Goal: Task Accomplishment & Management: Complete application form

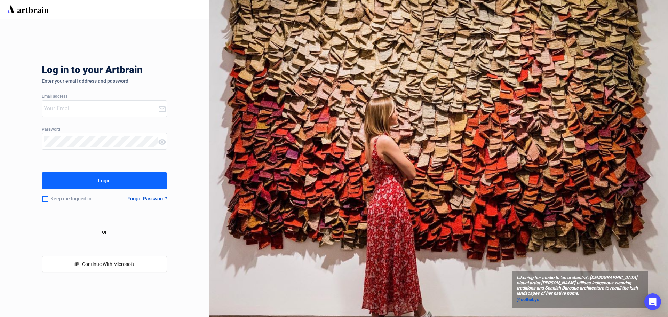
type input "[PERSON_NAME][EMAIL_ADDRESS][PERSON_NAME][DOMAIN_NAME]"
click at [100, 182] on div "Login" at bounding box center [104, 180] width 13 height 11
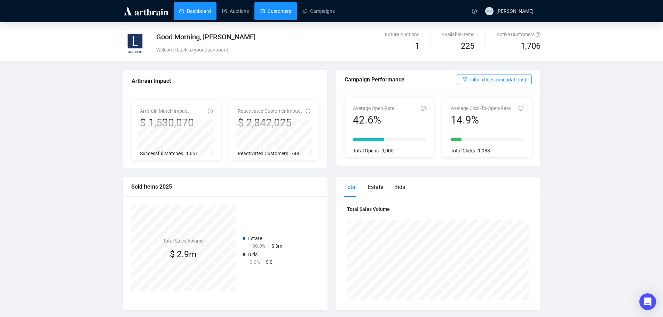
click at [283, 16] on link "Customers" at bounding box center [275, 11] width 31 height 18
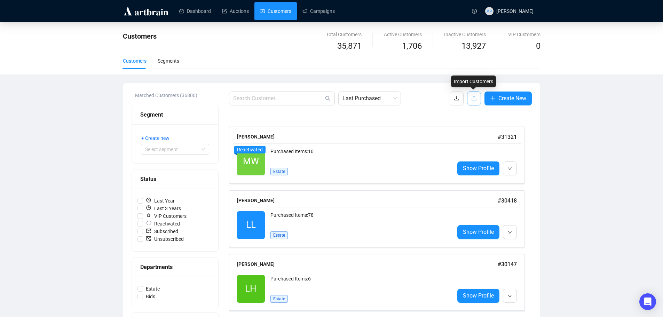
click at [471, 97] on icon "upload" at bounding box center [474, 98] width 6 height 6
click at [478, 101] on button "button" at bounding box center [474, 99] width 14 height 14
click at [227, 13] on link "Auctions" at bounding box center [235, 11] width 27 height 18
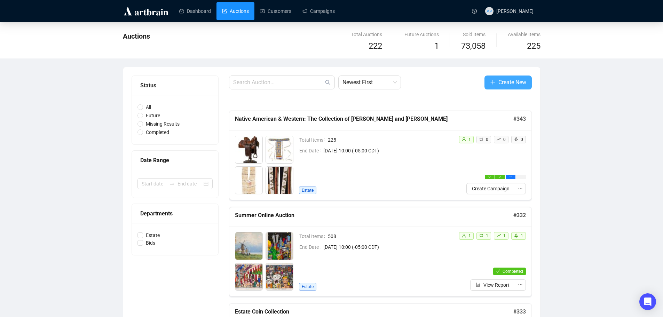
click at [493, 84] on icon "plus" at bounding box center [493, 82] width 6 height 6
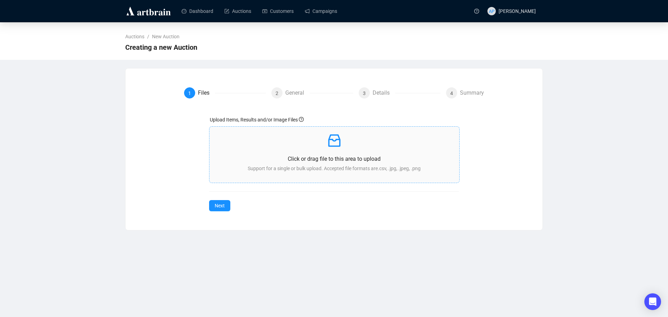
click at [265, 166] on p "Support for a single or bulk upload. Accepted file formats are .csv, .jpg, .jpe…" at bounding box center [334, 169] width 239 height 8
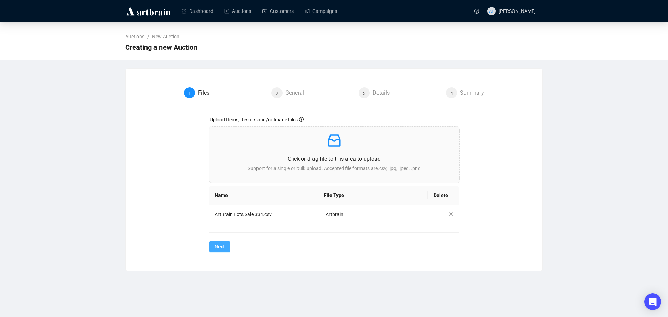
click at [223, 248] on span "Next" at bounding box center [220, 247] width 10 height 8
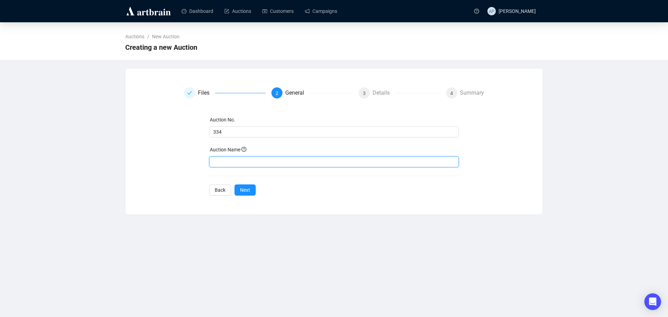
click at [234, 162] on input "text" at bounding box center [334, 161] width 250 height 11
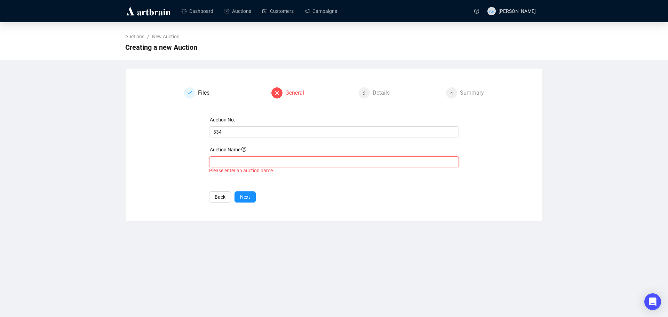
paste input "September Online Auction"
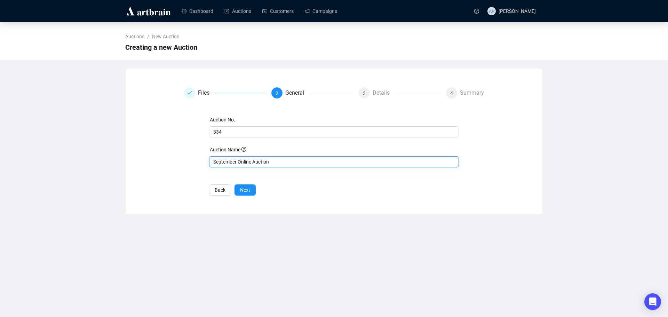
click at [222, 164] on input "September Online Auction" at bounding box center [334, 161] width 250 height 11
type input "September Online Auction"
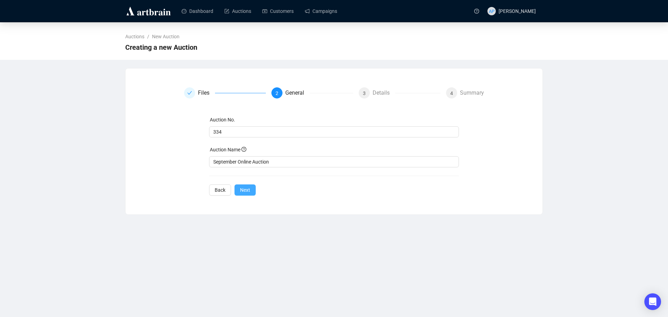
click at [248, 188] on span "Next" at bounding box center [245, 190] width 10 height 8
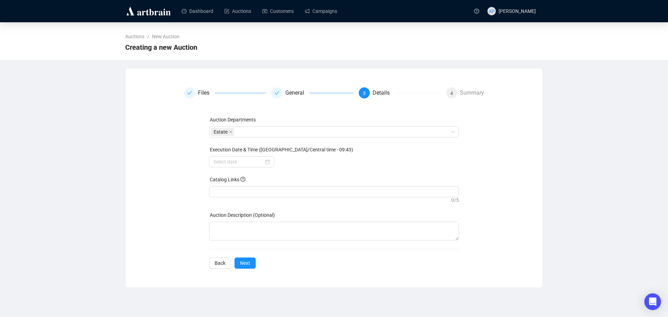
click at [261, 186] on div "Catalog Links" at bounding box center [334, 181] width 250 height 10
click at [239, 193] on div at bounding box center [334, 192] width 247 height 10
paste input "[URL][DOMAIN_NAME]"
drag, startPoint x: 227, startPoint y: 195, endPoint x: 204, endPoint y: 216, distance: 31.3
click at [204, 216] on div "Auction Departments Estate Execution Date & Time ([GEOGRAPHIC_DATA]/Central tim…" at bounding box center [334, 192] width 300 height 153
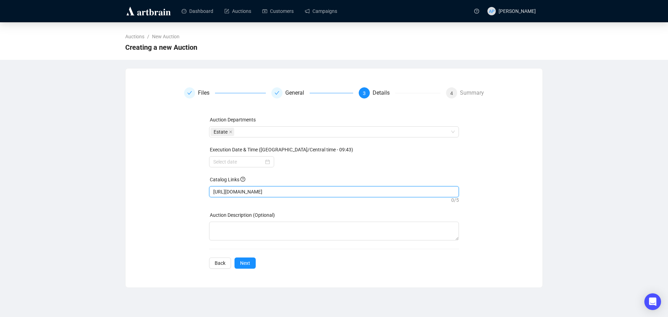
type input "[URL][DOMAIN_NAME]"
click at [316, 207] on div "Auction Departments Estate Execution Date & Time ([GEOGRAPHIC_DATA]/Central tim…" at bounding box center [334, 192] width 250 height 153
click at [245, 261] on span "Next" at bounding box center [245, 263] width 10 height 8
click at [267, 166] on div at bounding box center [241, 161] width 65 height 11
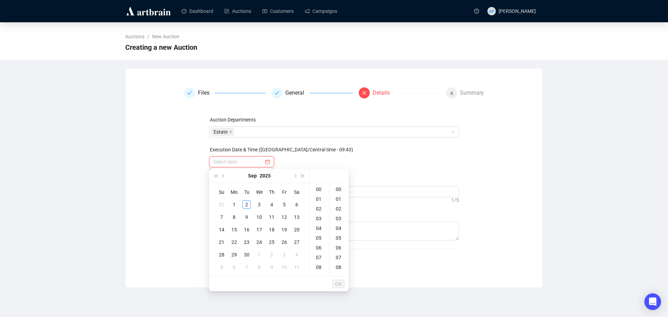
click at [267, 162] on div at bounding box center [241, 162] width 57 height 8
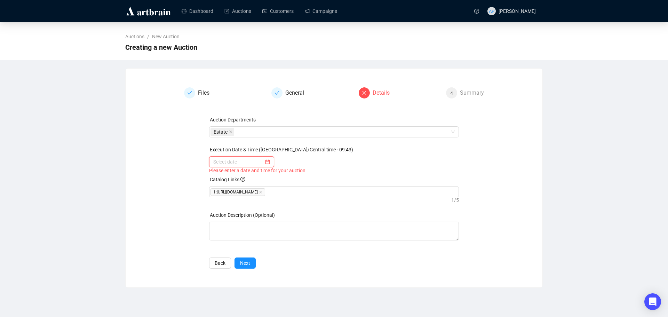
click at [265, 163] on div at bounding box center [241, 162] width 57 height 8
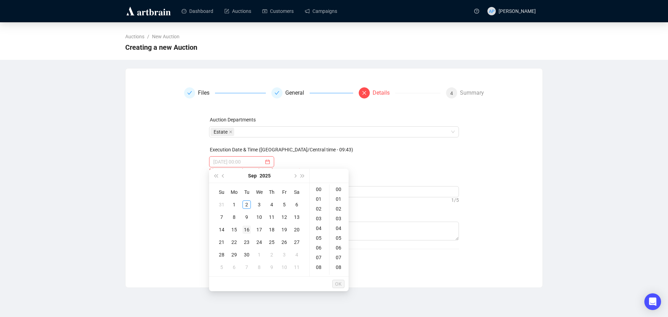
click at [249, 231] on div "16" at bounding box center [247, 230] width 8 height 8
click at [319, 213] on div "10" at bounding box center [319, 213] width 17 height 10
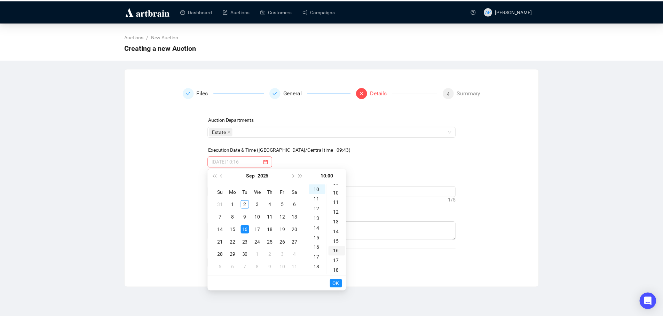
scroll to position [0, 0]
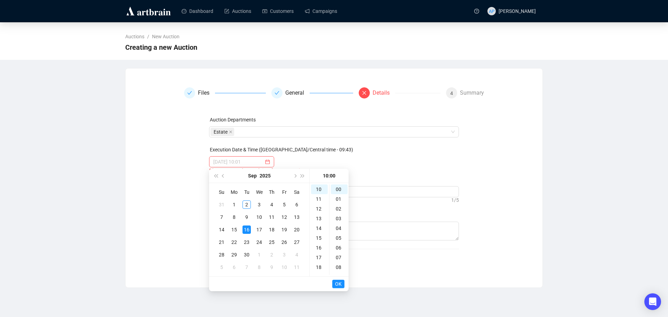
type input "[DATE] 10:00"
click at [335, 281] on span "OK" at bounding box center [338, 283] width 7 height 13
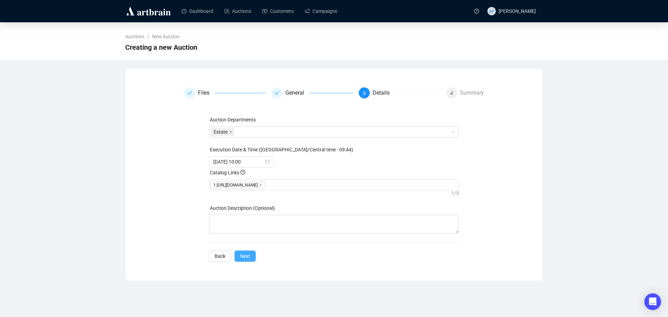
click at [249, 260] on span "Next" at bounding box center [245, 256] width 10 height 8
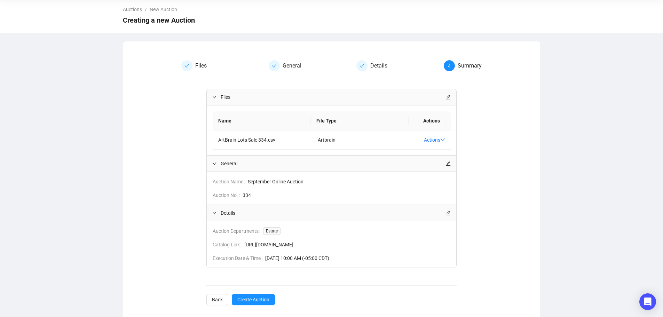
scroll to position [34, 0]
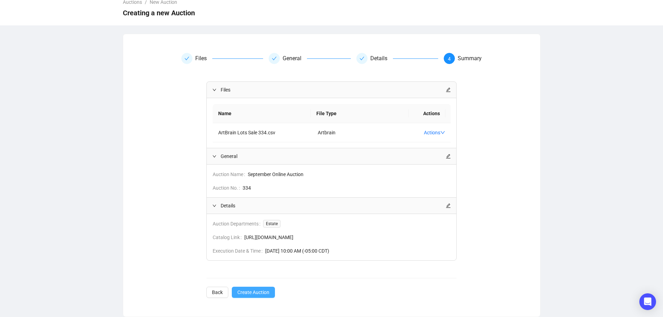
click at [270, 290] on button "Create Auction" at bounding box center [253, 292] width 43 height 11
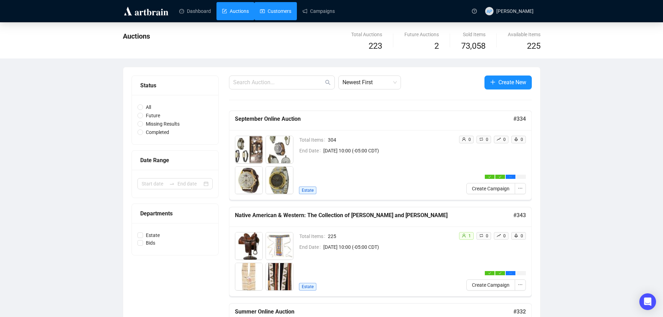
click at [284, 8] on link "Customers" at bounding box center [275, 11] width 31 height 18
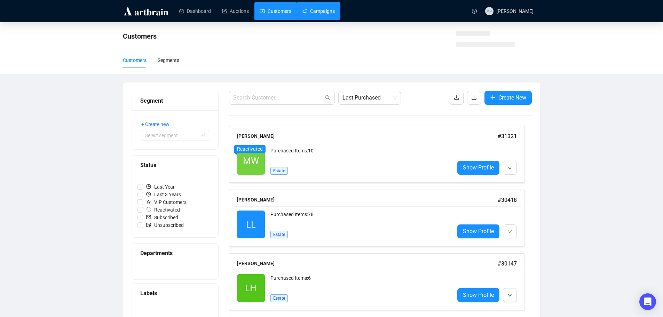
click at [325, 10] on link "Campaigns" at bounding box center [318, 11] width 32 height 18
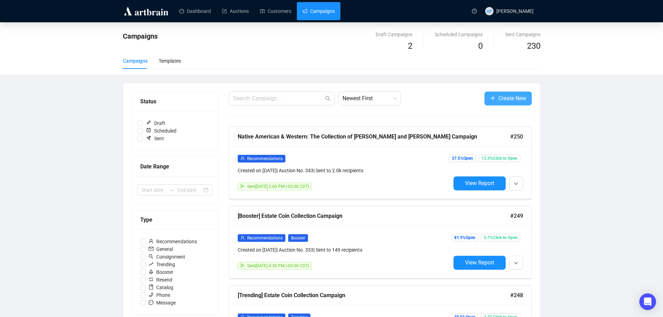
click at [498, 99] on span "Create New" at bounding box center [512, 98] width 28 height 9
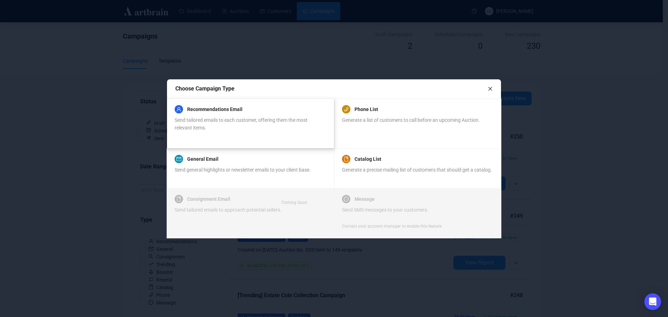
click at [279, 120] on span "Send tailored emails to each customer, offering them the most relevant items." at bounding box center [241, 123] width 133 height 13
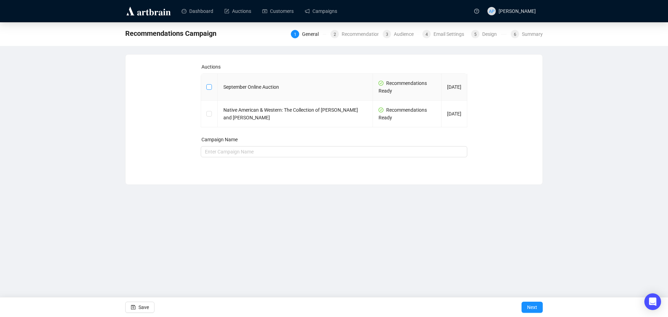
click at [210, 86] on input "checkbox" at bounding box center [208, 86] width 5 height 5
checkbox input "true"
type input "September Online Auction Campaign"
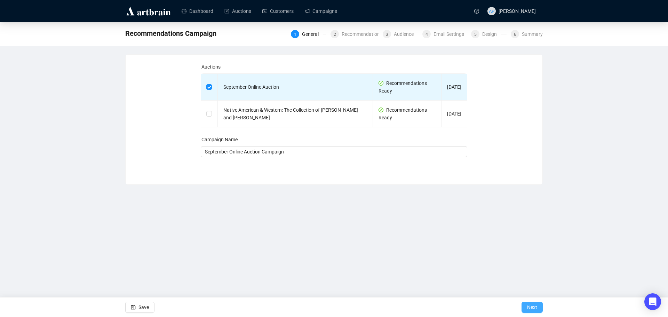
click at [536, 310] on span "Next" at bounding box center [532, 307] width 10 height 19
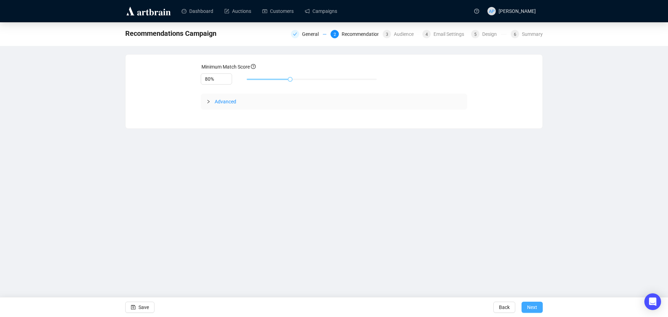
click at [535, 310] on span "Next" at bounding box center [532, 307] width 10 height 19
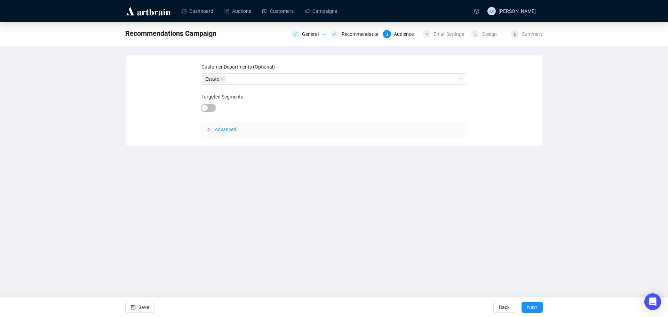
click at [206, 129] on icon "collapsed" at bounding box center [208, 129] width 4 height 4
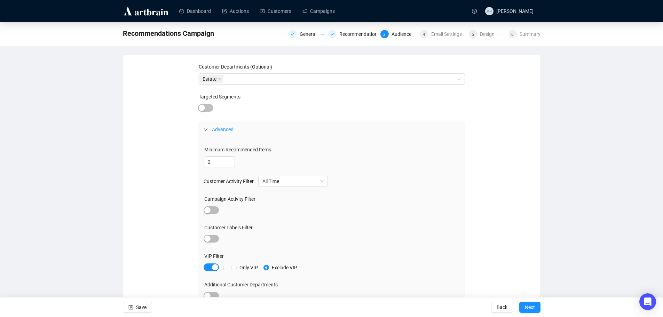
click at [208, 272] on div at bounding box center [211, 268] width 15 height 10
drag, startPoint x: 204, startPoint y: 266, endPoint x: 210, endPoint y: 266, distance: 5.9
click at [204, 266] on span "button" at bounding box center [211, 267] width 15 height 8
click at [529, 310] on span "Next" at bounding box center [530, 307] width 10 height 19
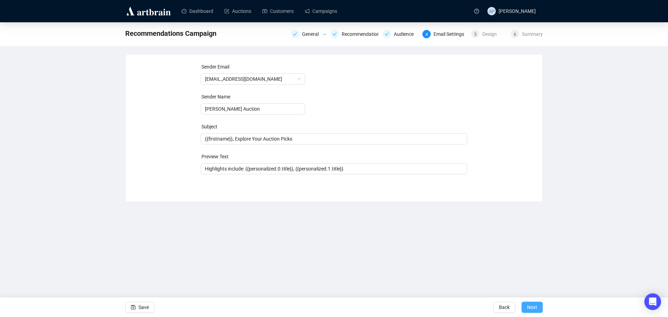
click at [529, 307] on span "Next" at bounding box center [532, 307] width 10 height 19
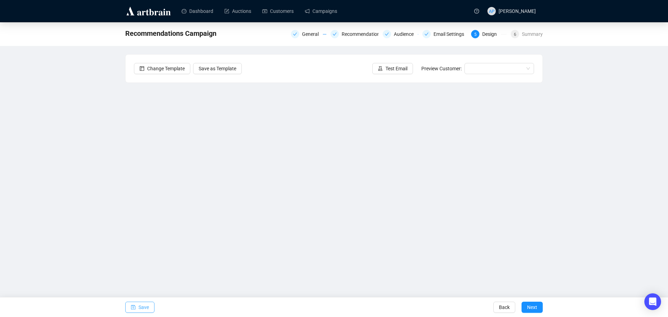
click at [147, 304] on span "Save" at bounding box center [144, 307] width 10 height 19
click at [383, 71] on icon "experiment" at bounding box center [380, 68] width 4 height 5
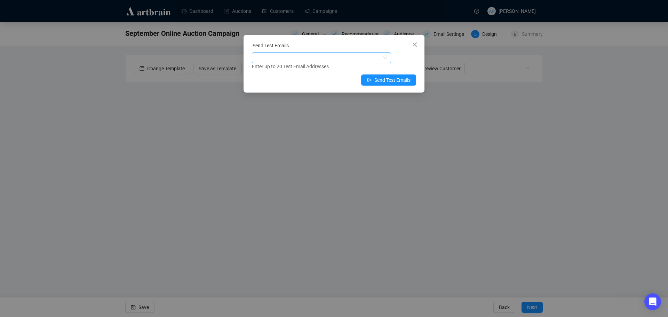
click at [335, 59] on div at bounding box center [317, 58] width 129 height 10
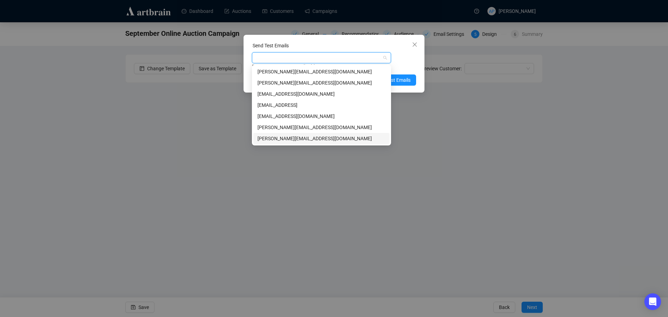
click at [284, 138] on div "[PERSON_NAME][EMAIL_ADDRESS][DOMAIN_NAME]" at bounding box center [322, 139] width 128 height 8
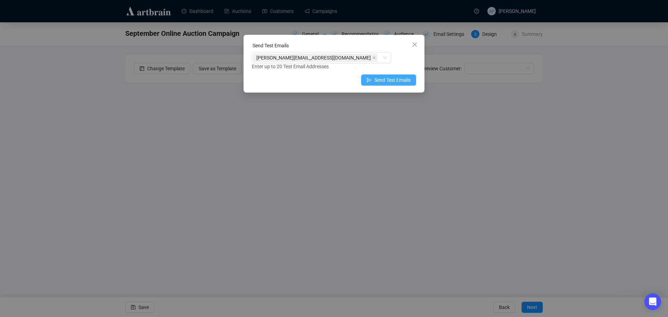
click at [410, 81] on span "Send Test Emails" at bounding box center [393, 80] width 36 height 8
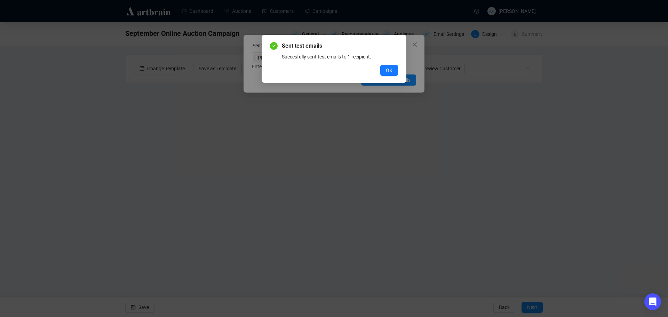
drag, startPoint x: 391, startPoint y: 68, endPoint x: 390, endPoint y: 78, distance: 10.1
click at [391, 69] on span "OK" at bounding box center [389, 70] width 7 height 8
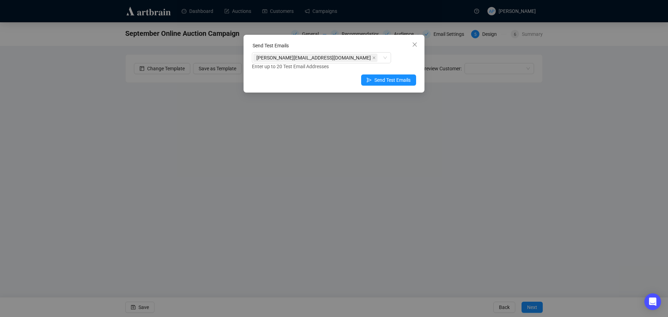
click at [629, 190] on div "Send Test Emails [PERSON_NAME][EMAIL_ADDRESS][DOMAIN_NAME] Enter up to 20 Test …" at bounding box center [334, 158] width 668 height 317
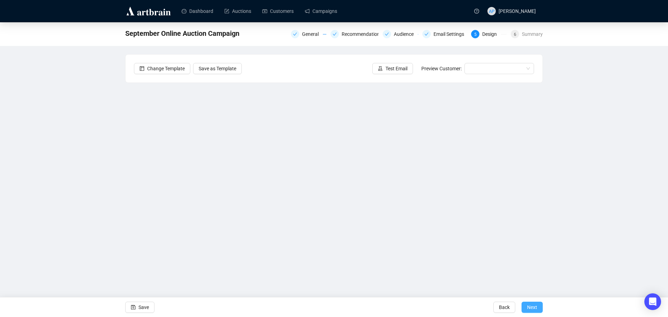
click at [532, 309] on span "Next" at bounding box center [532, 307] width 10 height 19
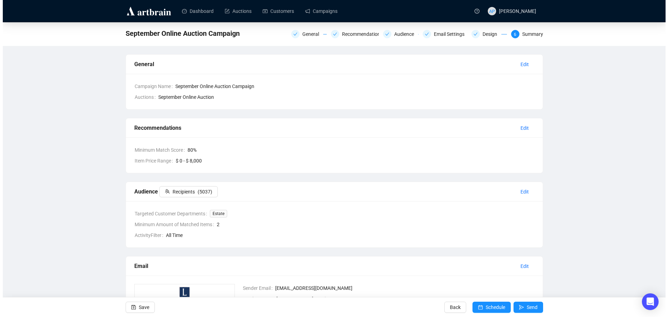
scroll to position [150, 0]
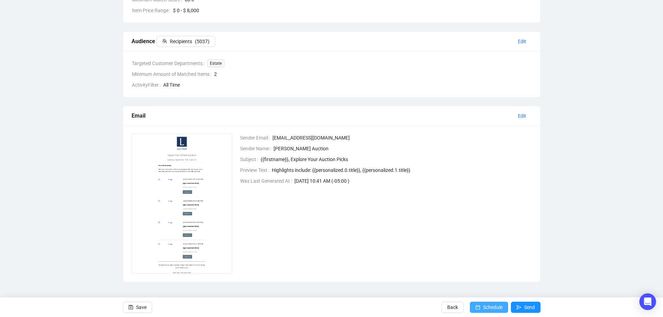
click at [478, 303] on span "submit" at bounding box center [477, 307] width 5 height 19
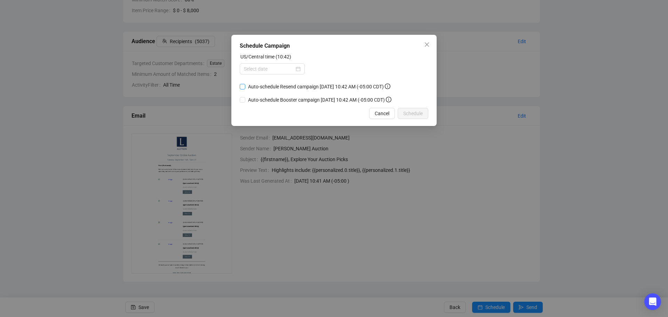
click at [246, 85] on span "Auto-schedule Resend campaign [DATE] 10:42 AM (-05:00 CDT)" at bounding box center [319, 87] width 148 height 8
click at [245, 85] on input "Auto-schedule Resend campaign [DATE] 10:42 AM (-05:00 CDT)" at bounding box center [243, 87] width 6 height 6
checkbox input "true"
click at [298, 68] on div at bounding box center [272, 69] width 57 height 8
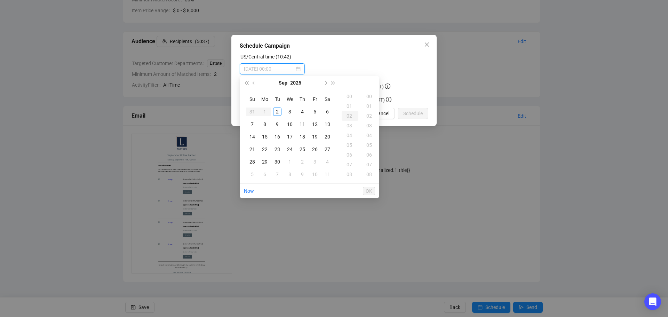
type input "[DATE] 00:00"
type input "[DATE] 02:00"
click at [276, 110] on div "2" at bounding box center [277, 112] width 8 height 8
click at [352, 126] on div "14" at bounding box center [350, 126] width 17 height 10
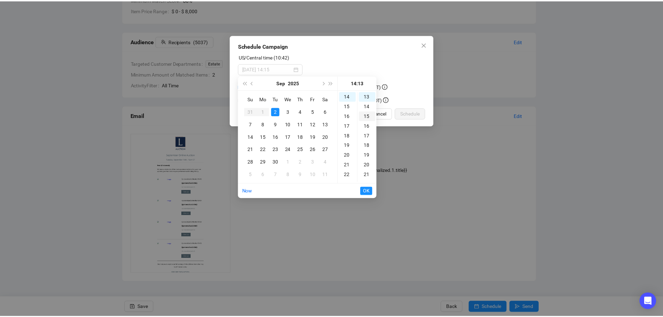
scroll to position [0, 0]
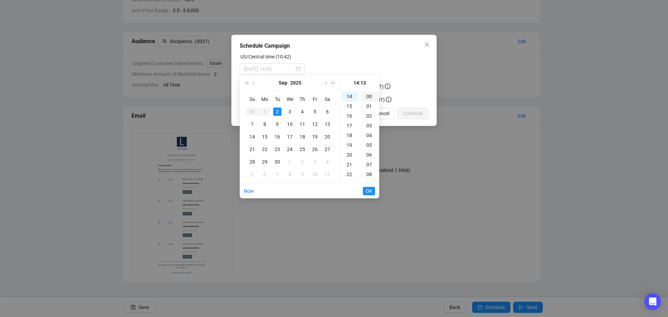
click at [364, 97] on div "00" at bounding box center [370, 97] width 17 height 10
click at [368, 97] on div "00" at bounding box center [370, 97] width 17 height 10
type input "[DATE] 14:00"
click at [369, 191] on span "OK" at bounding box center [369, 190] width 7 height 13
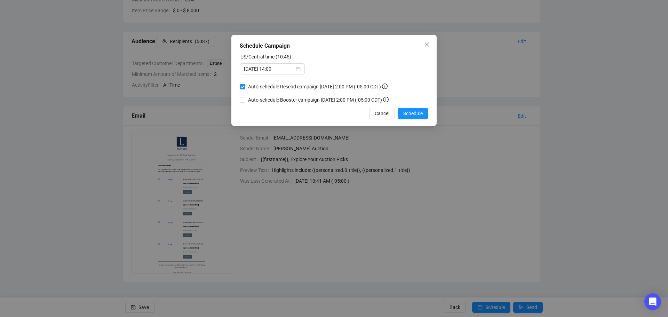
click at [628, 149] on div "Schedule Campaign US/Central time (10:45) [DATE] 14:00 Auto-schedule Resend cam…" at bounding box center [334, 158] width 668 height 317
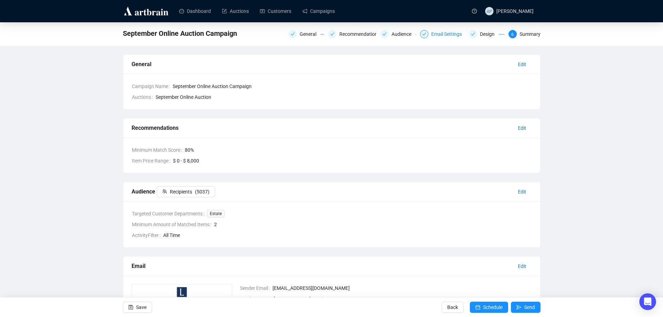
click at [452, 33] on div "Email Settings" at bounding box center [448, 34] width 35 height 8
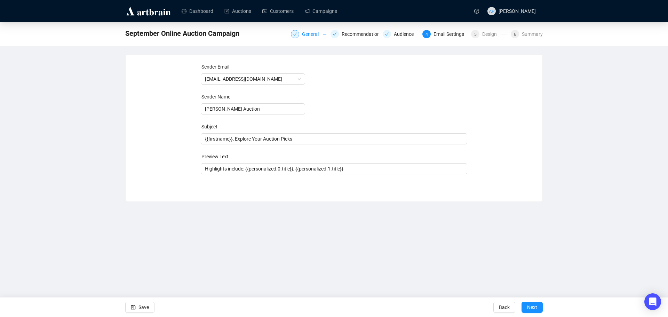
click at [312, 37] on div "General" at bounding box center [312, 34] width 21 height 8
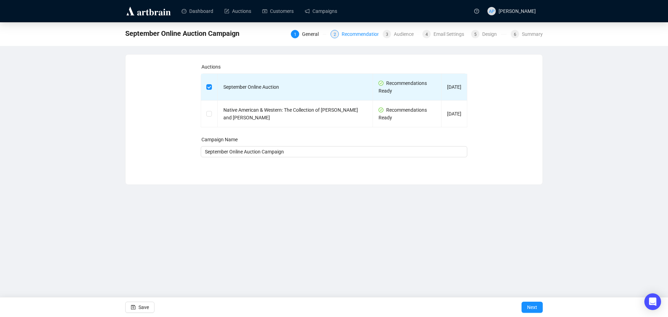
click at [346, 36] on div "Recommendations" at bounding box center [364, 34] width 45 height 8
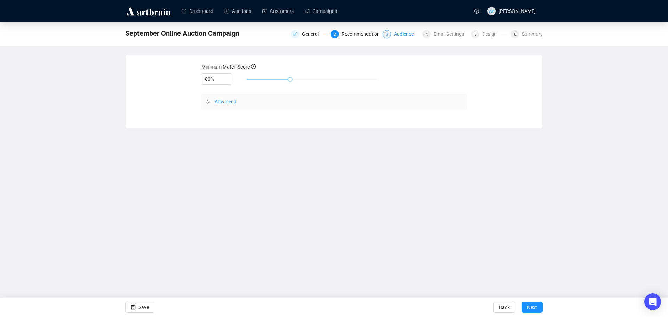
click at [399, 36] on div "Audience" at bounding box center [406, 34] width 24 height 8
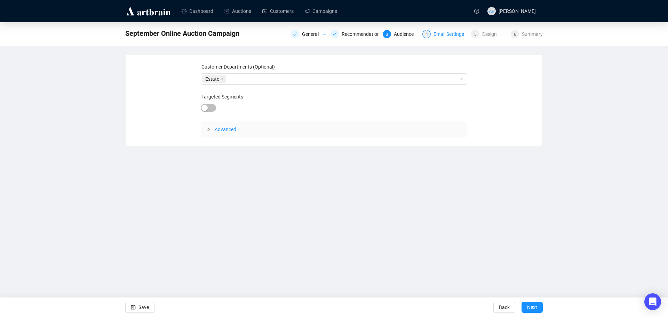
click at [439, 35] on div "Email Settings" at bounding box center [451, 34] width 35 height 8
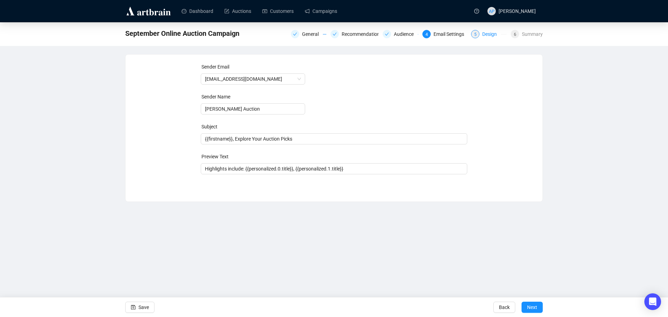
click at [498, 35] on div "Design" at bounding box center [491, 34] width 19 height 8
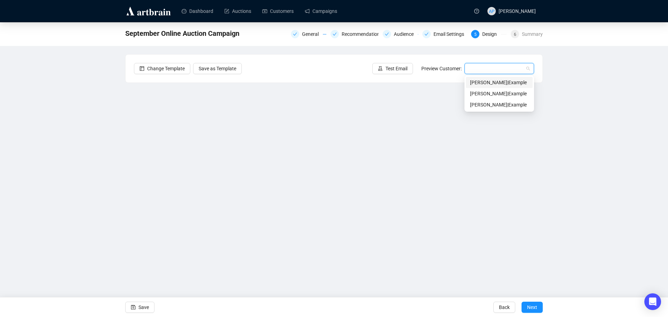
click at [491, 68] on input "search" at bounding box center [496, 68] width 55 height 10
click at [643, 72] on div "September Online Auction Campaign General Recommendations Audience Email Settin…" at bounding box center [334, 150] width 668 height 257
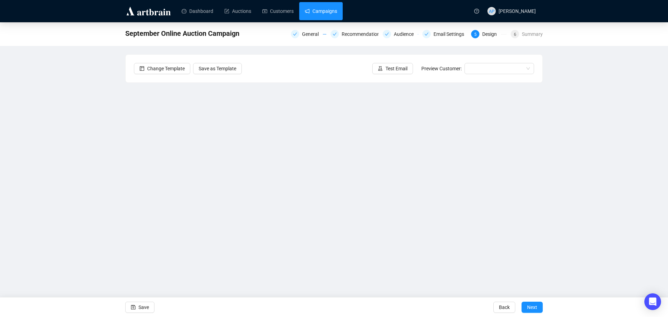
click at [314, 14] on link "Campaigns" at bounding box center [321, 11] width 32 height 18
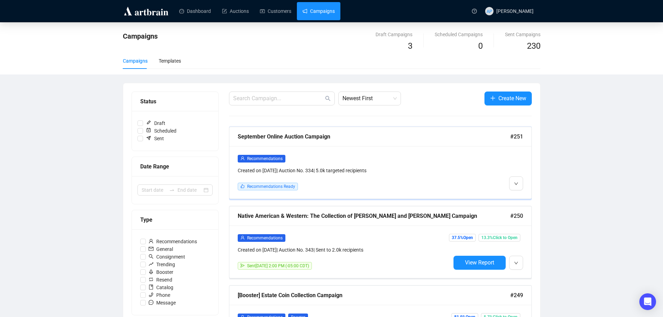
click at [281, 137] on div "September Online Auction Campaign" at bounding box center [374, 136] width 273 height 9
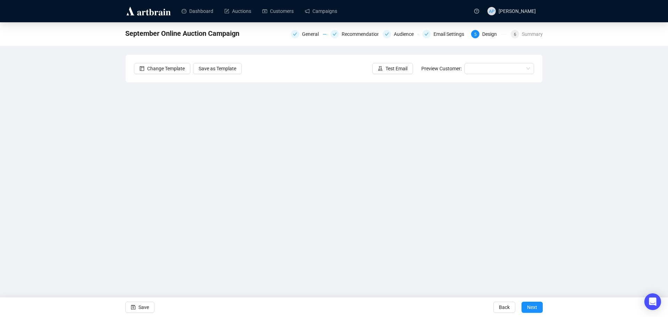
click at [276, 58] on div "Change Template Save as Template Test Email Preview Customer:" at bounding box center [334, 69] width 417 height 28
click at [292, 74] on div "Change Template Save as Template Test Email Preview Customer:" at bounding box center [334, 69] width 417 height 28
click at [426, 36] on icon "check" at bounding box center [427, 34] width 4 height 4
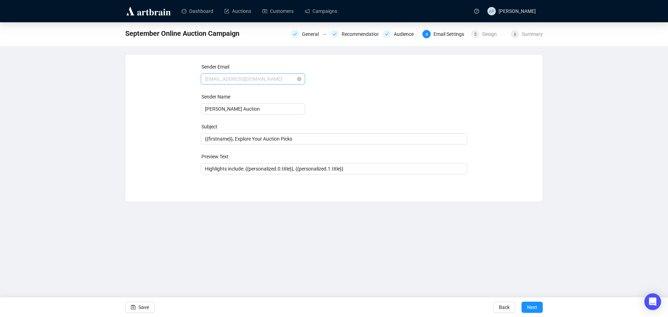
click at [300, 82] on span "[EMAIL_ADDRESS][DOMAIN_NAME]" at bounding box center [253, 79] width 96 height 10
click at [368, 100] on form "Sender Email [EMAIL_ADDRESS][DOMAIN_NAME] [EMAIL_ADDRESS][DOMAIN_NAME] Sender N…" at bounding box center [334, 118] width 267 height 111
click at [409, 36] on div "Audience" at bounding box center [406, 34] width 24 height 8
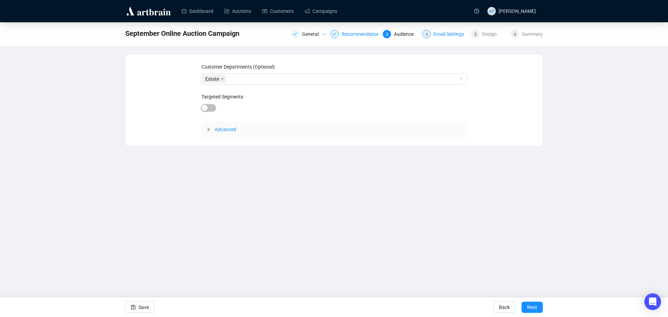
click at [346, 37] on div "Recommendations" at bounding box center [364, 34] width 45 height 8
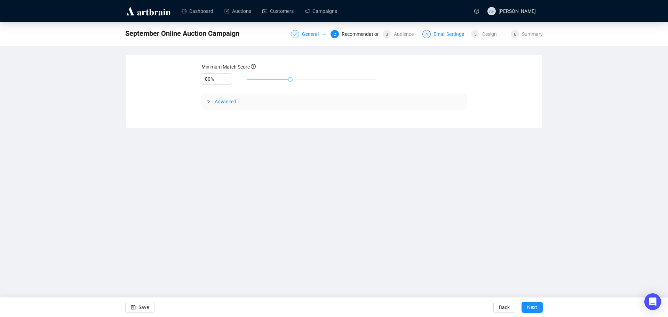
click at [311, 37] on div "General" at bounding box center [312, 34] width 21 height 8
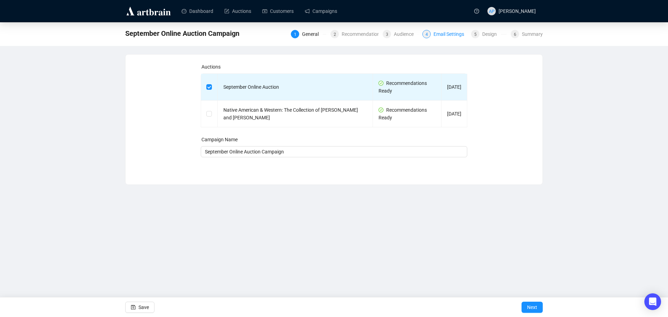
click at [469, 35] on div "5 Design" at bounding box center [487, 34] width 40 height 8
click at [451, 35] on div "Email Settings" at bounding box center [451, 34] width 35 height 8
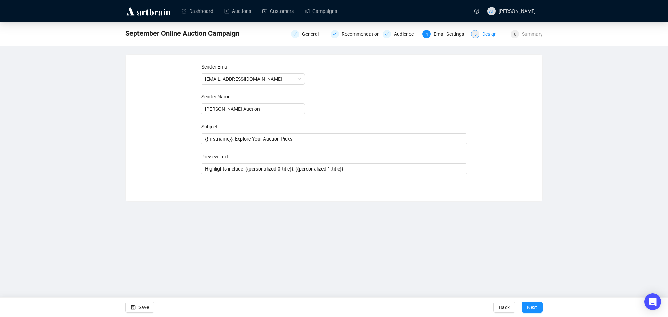
click at [489, 34] on div "Design" at bounding box center [491, 34] width 19 height 8
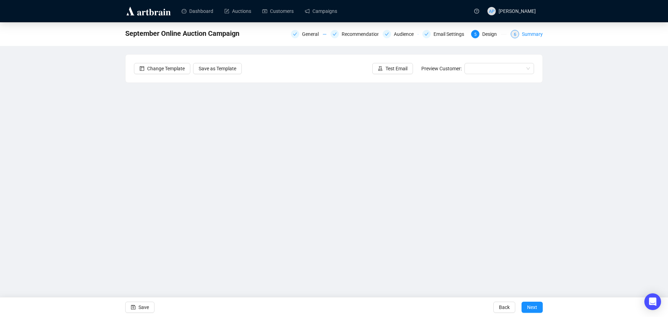
click at [541, 34] on div "Summary" at bounding box center [532, 34] width 21 height 8
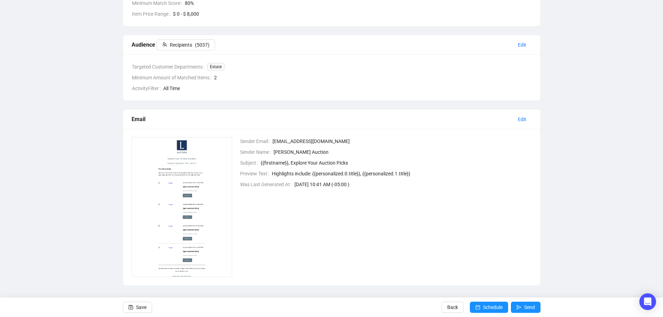
scroll to position [150, 0]
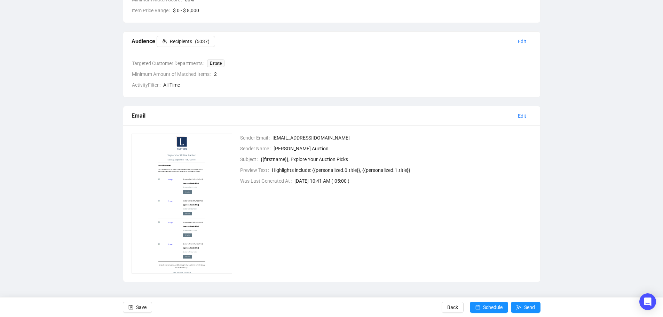
click at [272, 159] on span "{{firstname}}, Explore Your Auction Picks" at bounding box center [396, 160] width 271 height 8
click at [524, 113] on span "Edit" at bounding box center [522, 116] width 8 height 8
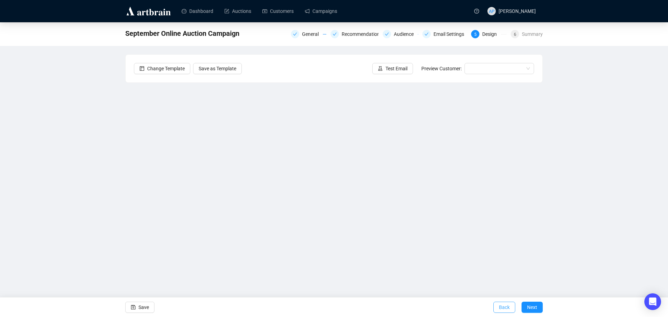
click at [507, 305] on span "Back" at bounding box center [504, 307] width 11 height 19
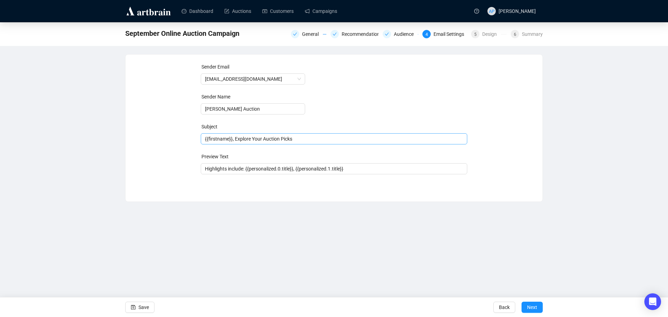
click at [314, 137] on span "{{firstname}}, Explore Your Auction Picks" at bounding box center [334, 139] width 267 height 6
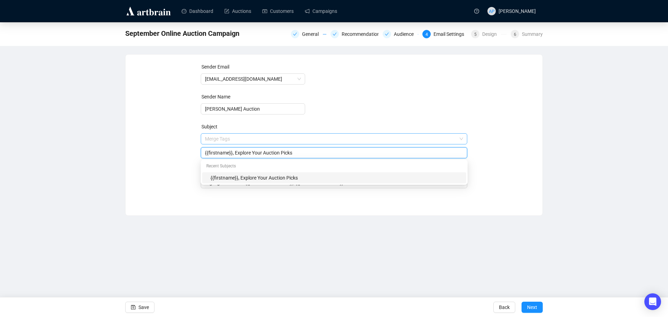
click at [337, 140] on input "search" at bounding box center [331, 139] width 252 height 10
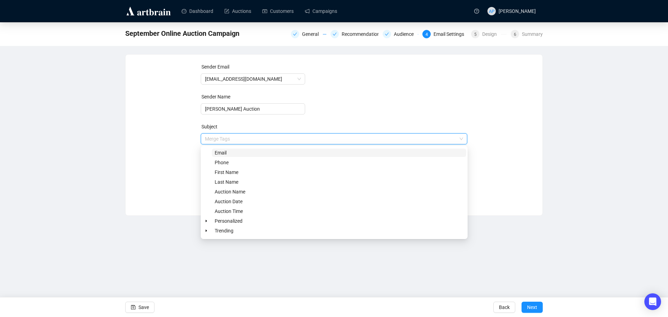
click at [337, 140] on input "search" at bounding box center [331, 139] width 252 height 10
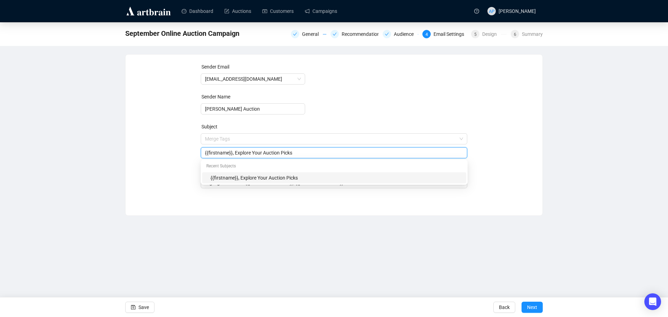
click at [386, 152] on input "{{firstname}}, Explore Your Auction Picks" at bounding box center [334, 153] width 259 height 8
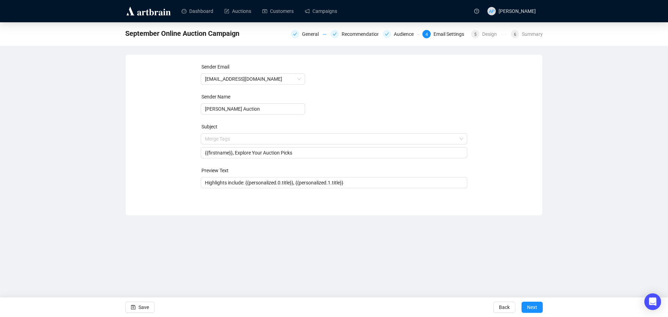
click at [567, 151] on div "September Online Auction Campaign General Recommendations Audience 4 Email Sett…" at bounding box center [334, 119] width 668 height 194
click at [70, 137] on div "September Online Auction Campaign General Recommendations Audience 4 Email Sett…" at bounding box center [334, 119] width 668 height 194
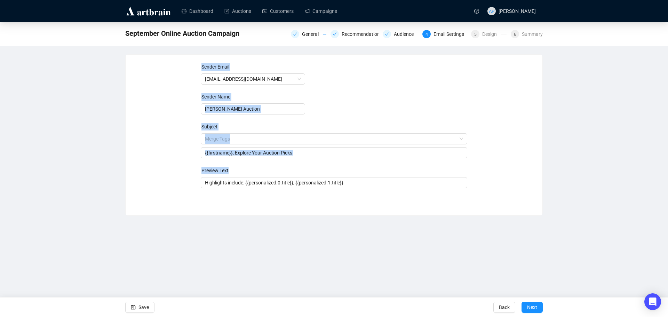
drag, startPoint x: 119, startPoint y: 52, endPoint x: 556, endPoint y: 221, distance: 468.6
click at [553, 225] on div "Dashboard Auctions Customers Campaigns AP [PERSON_NAME] September Online Auctio…" at bounding box center [334, 158] width 668 height 317
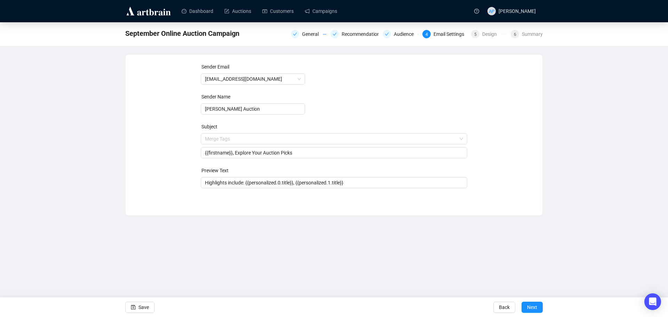
click at [559, 213] on div "September Online Auction Campaign General Recommendations Audience 4 Email Sett…" at bounding box center [334, 119] width 668 height 194
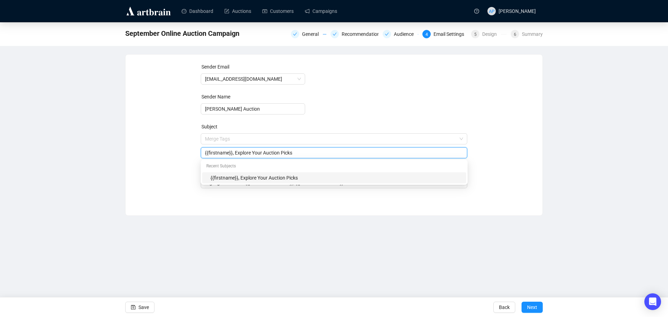
drag, startPoint x: 346, startPoint y: 152, endPoint x: 135, endPoint y: 151, distance: 211.3
click at [135, 151] on div "Sender Email [EMAIL_ADDRESS][DOMAIN_NAME] Sender Name [PERSON_NAME] Auction Sub…" at bounding box center [334, 130] width 400 height 134
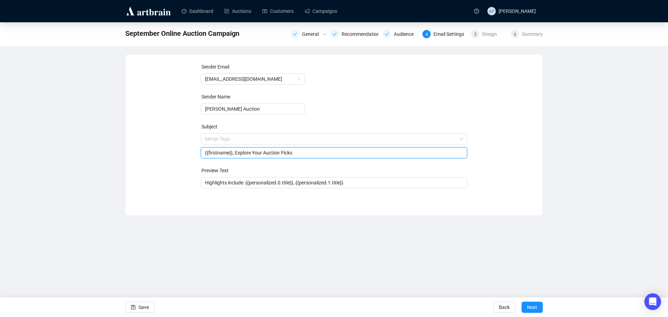
click at [569, 198] on div "September Online Auction Campaign General Recommendations Audience 4 Email Sett…" at bounding box center [334, 119] width 668 height 194
click at [605, 175] on div "September Online Auction Campaign General Recommendations Audience 4 Email Sett…" at bounding box center [334, 119] width 668 height 194
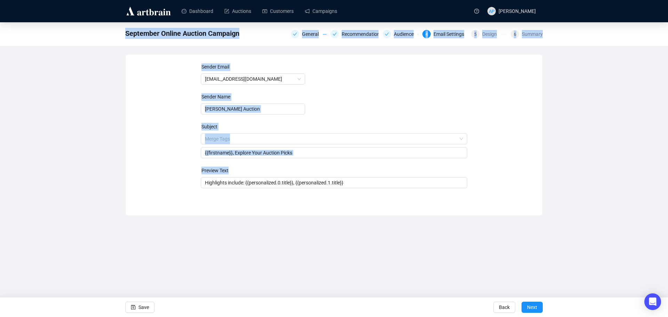
drag, startPoint x: 63, startPoint y: 43, endPoint x: 591, endPoint y: 248, distance: 566.4
click at [591, 248] on div "Dashboard Auctions Customers Campaigns AP [PERSON_NAME] September Online Auctio…" at bounding box center [334, 158] width 668 height 317
click at [85, 51] on div "September Online Auction Campaign General Recommendations Audience 4 Email Sett…" at bounding box center [334, 119] width 668 height 194
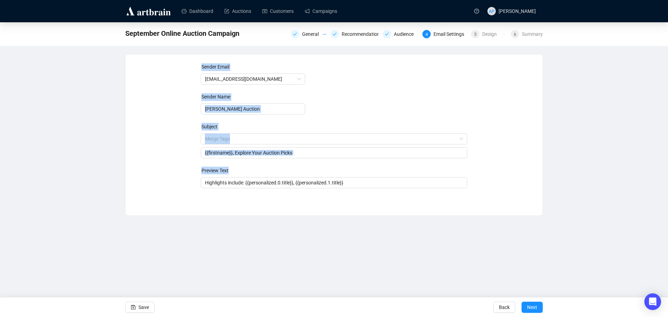
drag, startPoint x: 125, startPoint y: 56, endPoint x: 583, endPoint y: 229, distance: 489.6
click at [583, 229] on div "Dashboard Auctions Customers Campaigns AP [PERSON_NAME] September Online Auctio…" at bounding box center [334, 158] width 668 height 317
click at [578, 167] on div "September Online Auction Campaign General Recommendations Audience 4 Email Sett…" at bounding box center [334, 119] width 668 height 194
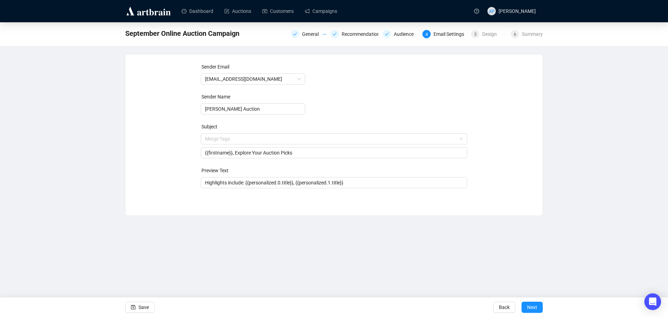
click at [149, 62] on div "Sender Email [EMAIL_ADDRESS][DOMAIN_NAME] Sender Name [PERSON_NAME] Auction Sub…" at bounding box center [334, 130] width 417 height 150
click at [256, 291] on div "Dashboard Auctions Customers Campaigns AP [PERSON_NAME] September Online Auctio…" at bounding box center [334, 158] width 668 height 317
click at [533, 309] on span "Next" at bounding box center [532, 307] width 10 height 19
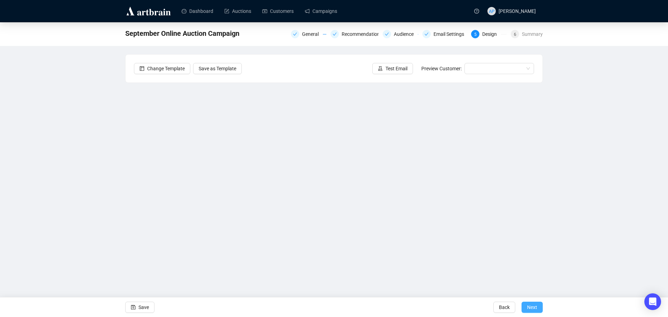
click at [535, 309] on span "Next" at bounding box center [532, 307] width 10 height 19
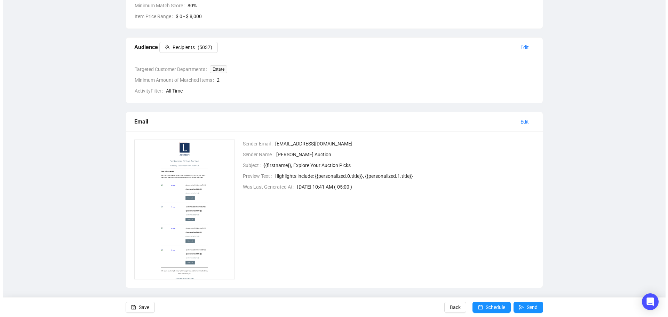
scroll to position [150, 0]
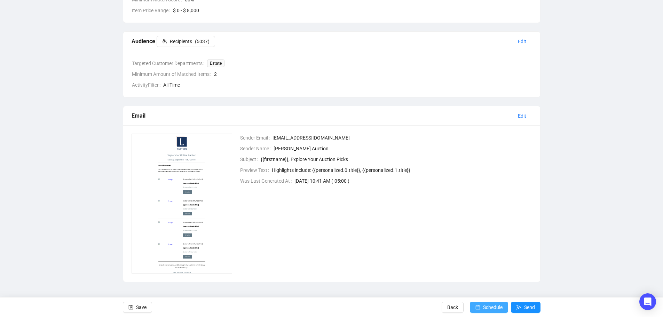
click at [477, 305] on icon "calendar" at bounding box center [477, 307] width 5 height 5
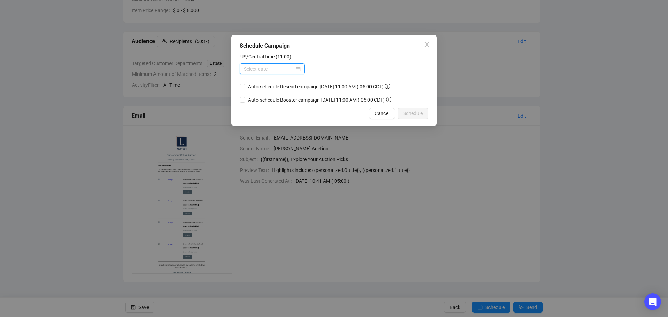
click at [294, 67] on input at bounding box center [269, 69] width 50 height 8
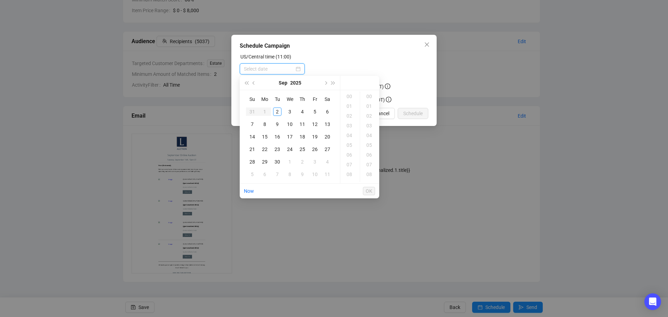
click at [297, 68] on div at bounding box center [272, 69] width 57 height 8
click at [276, 135] on div "16" at bounding box center [277, 137] width 8 height 8
click at [277, 108] on div "2" at bounding box center [277, 112] width 8 height 8
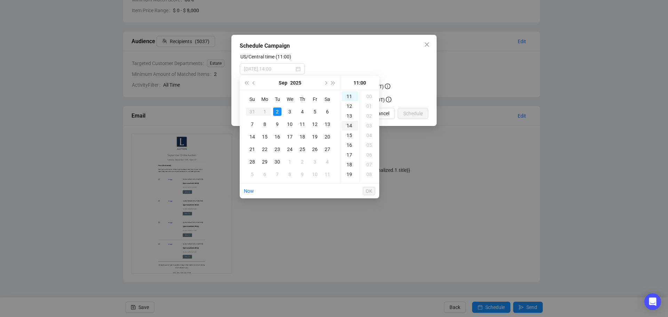
click at [347, 125] on div "14" at bounding box center [350, 126] width 17 height 10
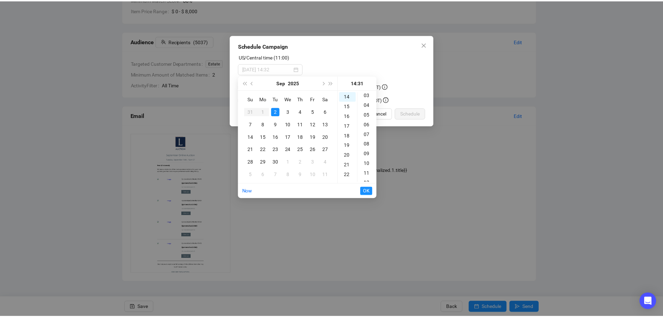
scroll to position [0, 0]
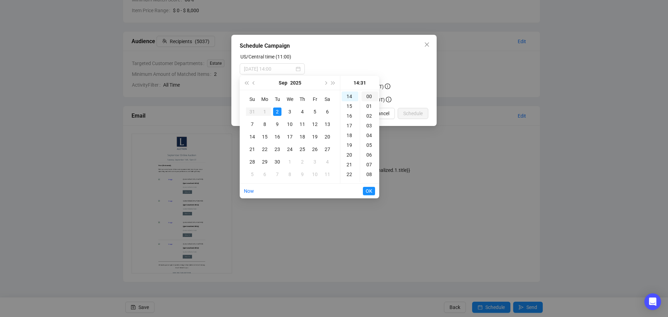
click at [370, 96] on div "00" at bounding box center [370, 97] width 17 height 10
type input "[DATE] 14:00"
click at [369, 191] on span "OK" at bounding box center [369, 190] width 7 height 13
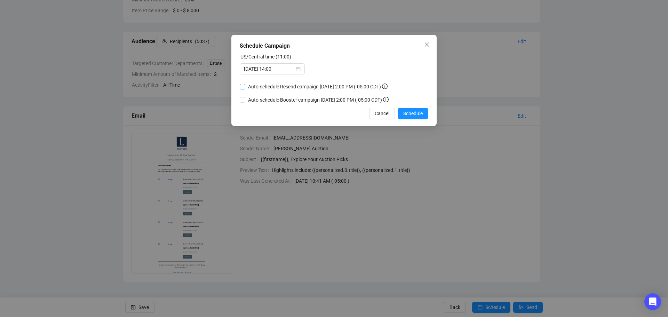
click at [246, 85] on span "Auto-schedule Resend campaign [DATE] 2:00 PM (-05:00 CDT)" at bounding box center [317, 87] width 145 height 8
click at [245, 85] on input "Auto-schedule Resend campaign [DATE] 2:00 PM (-05:00 CDT)" at bounding box center [243, 87] width 6 height 6
checkbox input "true"
click at [420, 117] on button "Schedule" at bounding box center [413, 113] width 31 height 11
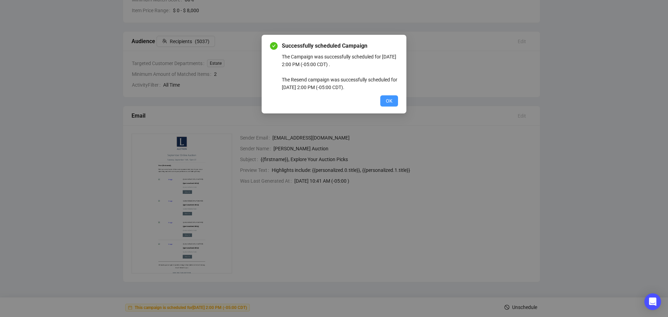
click at [381, 99] on button "OK" at bounding box center [389, 100] width 18 height 11
